Goal: Download file/media

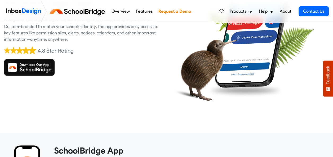
scroll to position [81, 0]
click at [37, 65] on img at bounding box center [29, 67] width 51 height 17
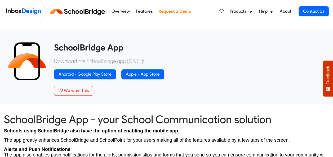
scroll to position [184, 0]
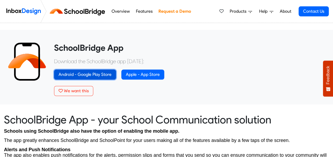
click at [85, 75] on link "Android - Google Play Store" at bounding box center [85, 75] width 62 height 10
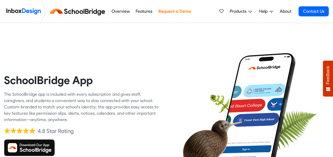
scroll to position [184, 0]
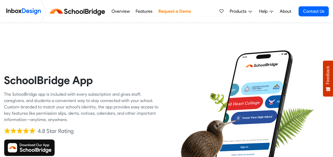
scroll to position [81, 0]
